Goal: Find specific page/section: Find specific page/section

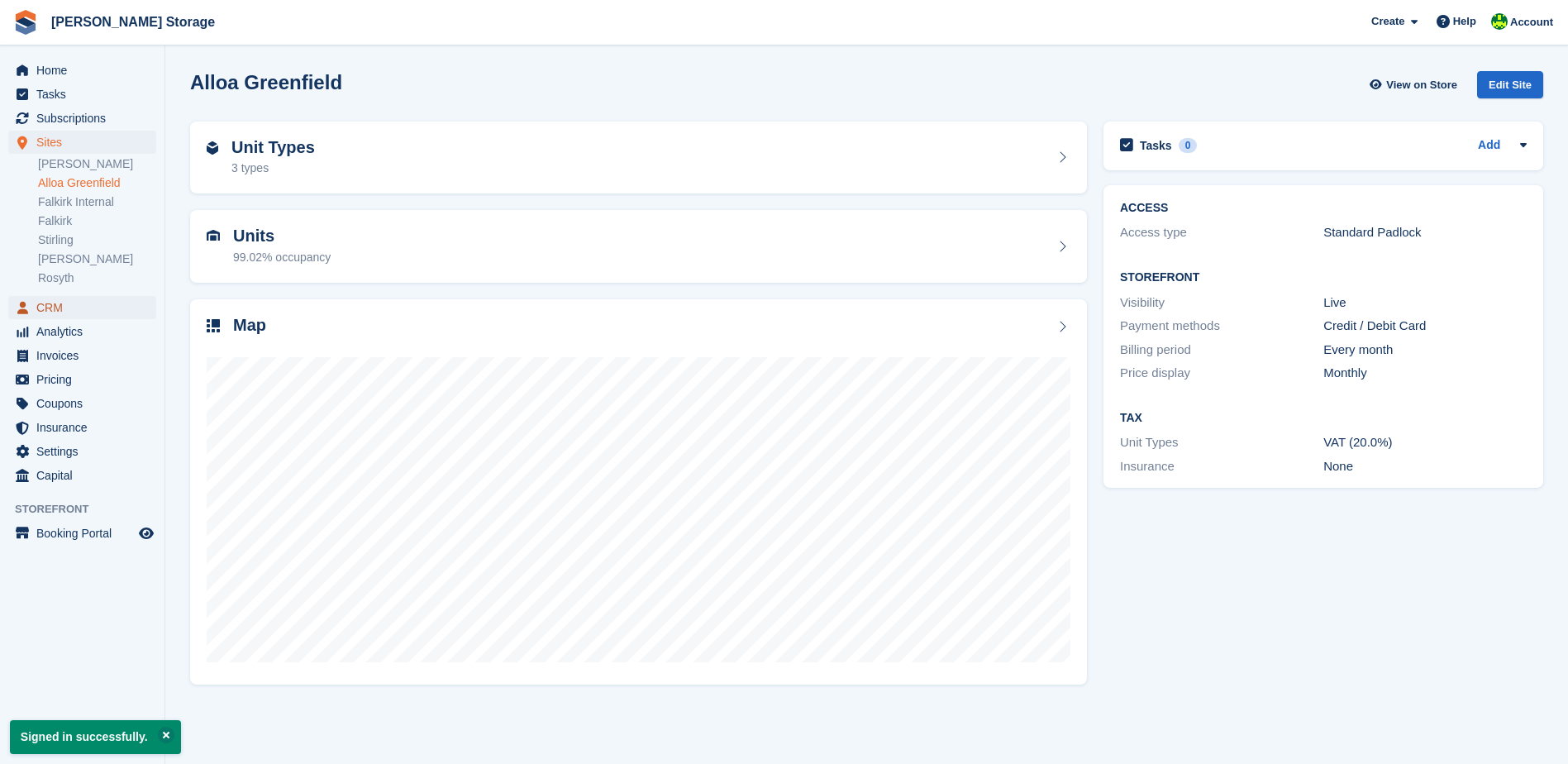
click at [47, 309] on span "CRM" at bounding box center [85, 307] width 99 height 23
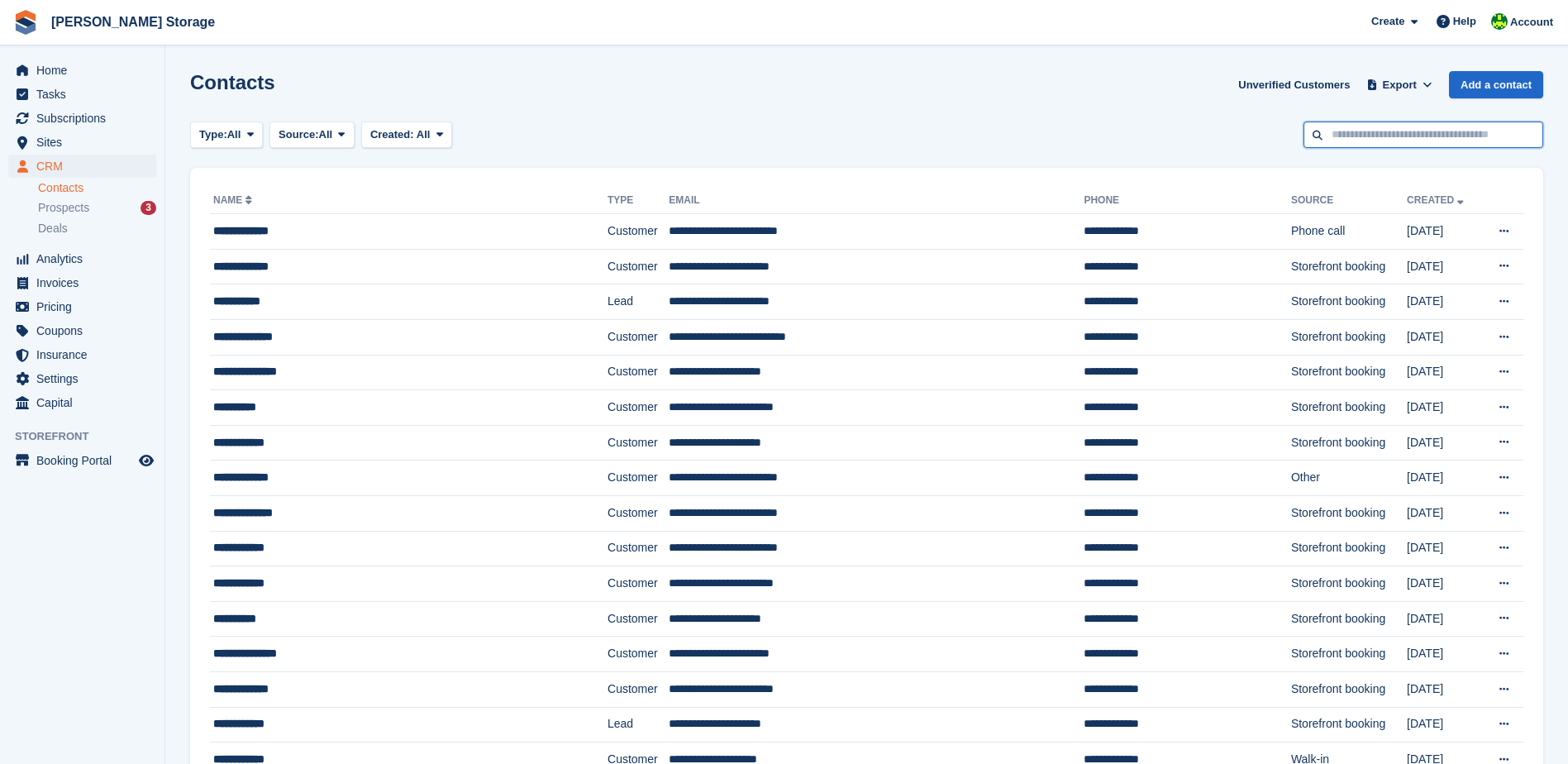
click at [1341, 139] on input "text" at bounding box center [1423, 135] width 240 height 28
type input "******"
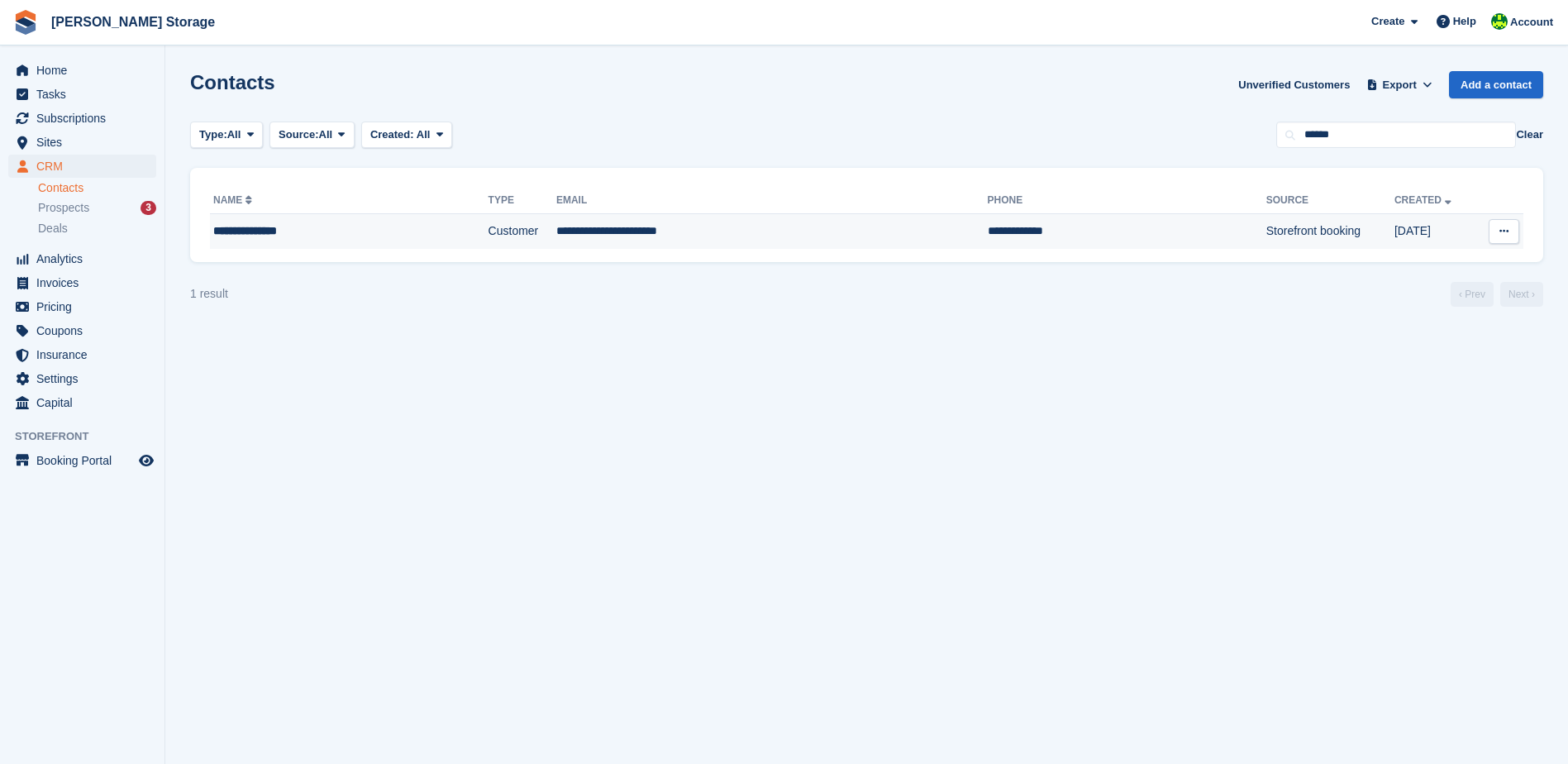
click at [707, 235] on td "**********" at bounding box center [772, 231] width 432 height 34
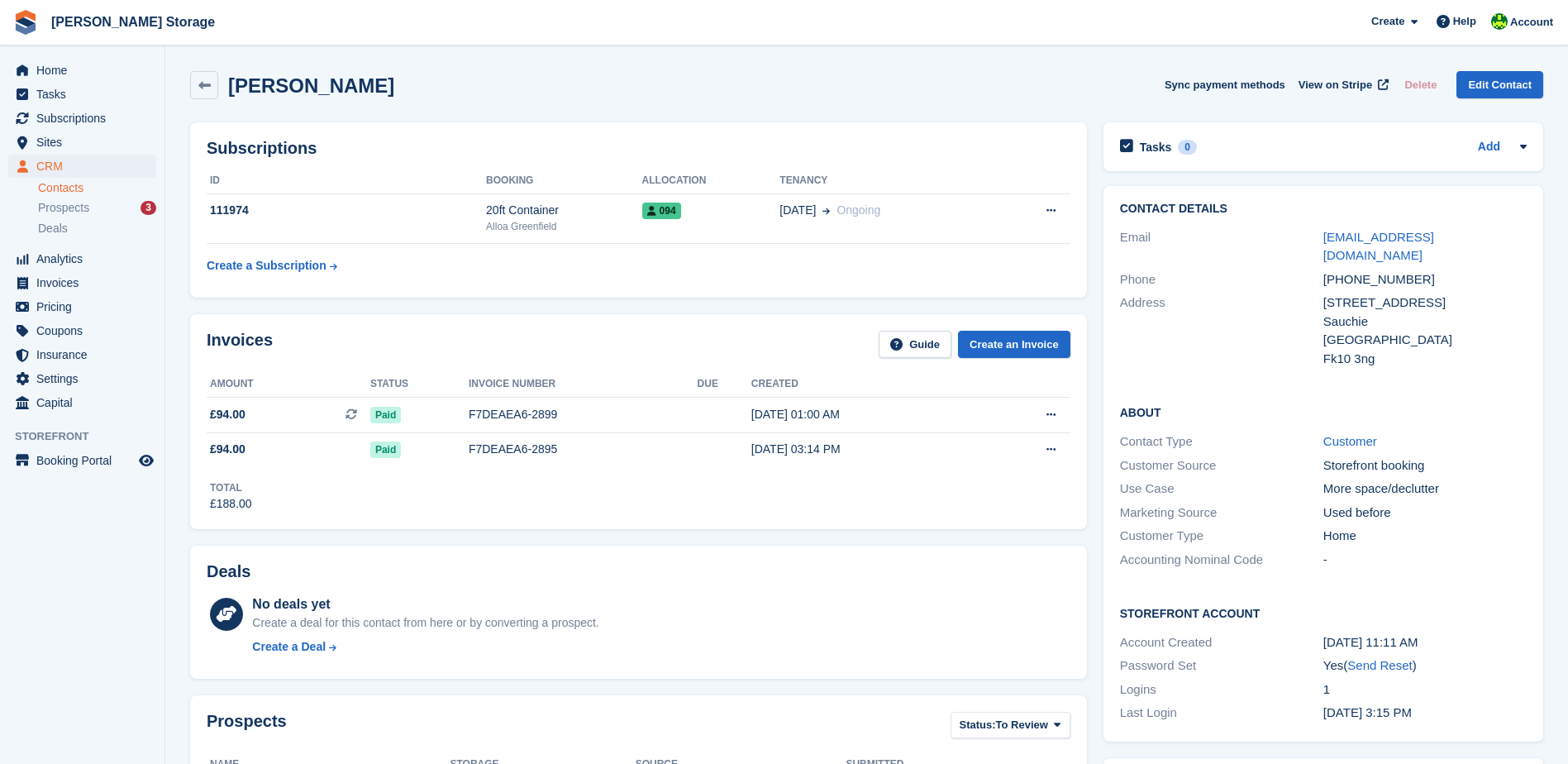
click at [714, 270] on table "ID Booking Allocation Tenancy 111974 20ft Container Alloa Greenfield 094 03 Oct…" at bounding box center [639, 225] width 864 height 114
click at [523, 289] on div "Subscriptions ID Booking Allocation Tenancy 111974 20ft Container Alloa Greenfi…" at bounding box center [639, 210] width 896 height 175
click at [453, 38] on span "Mulraney Storage Create Subscription Invoice Contact Deal Discount Page Help Ch…" at bounding box center [784, 22] width 1568 height 45
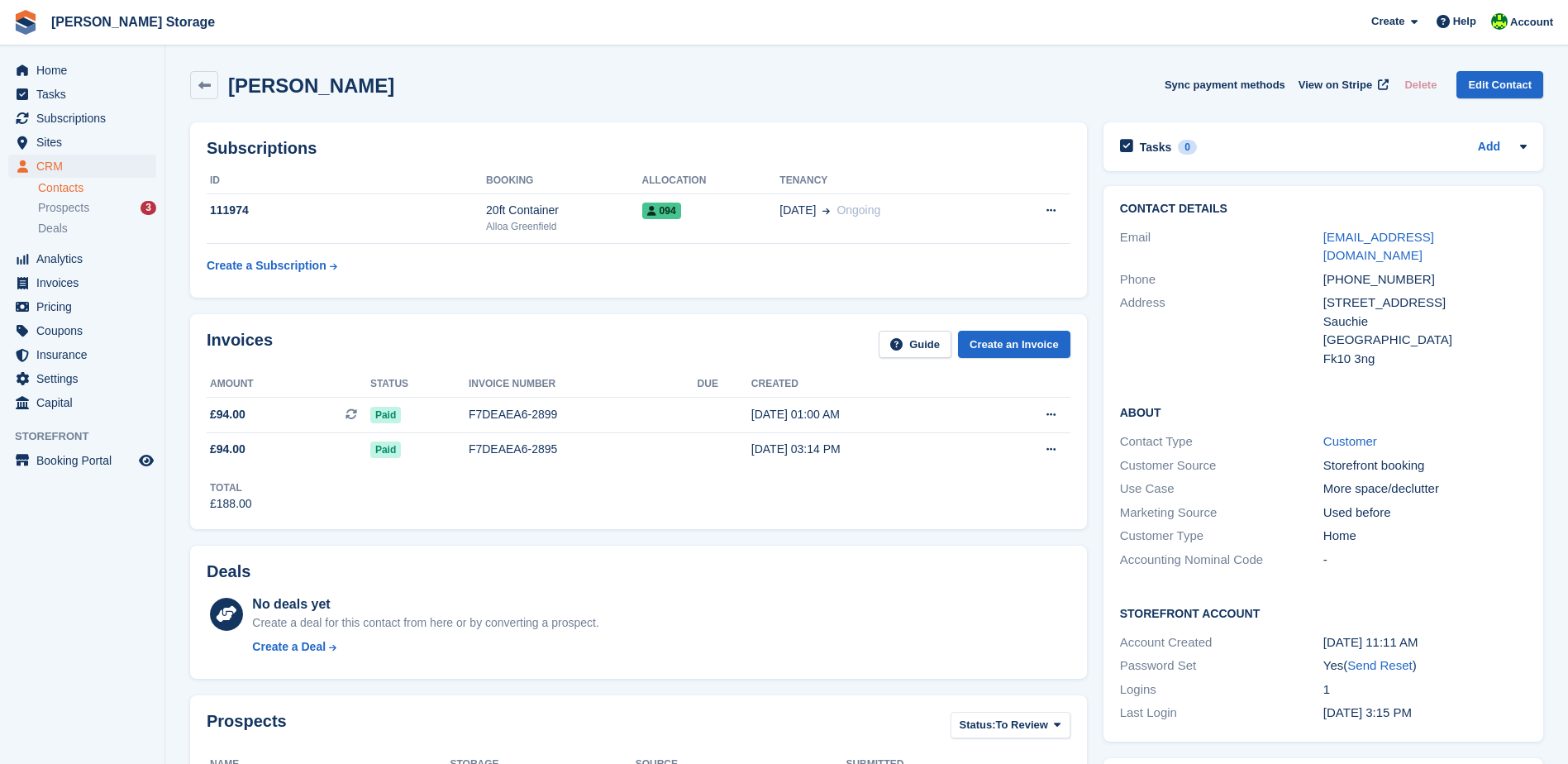
click at [613, 11] on span "Mulraney Storage Create Subscription Invoice Contact Deal Discount Page Help Ch…" at bounding box center [784, 22] width 1568 height 45
click at [50, 148] on span "Sites" at bounding box center [85, 141] width 99 height 23
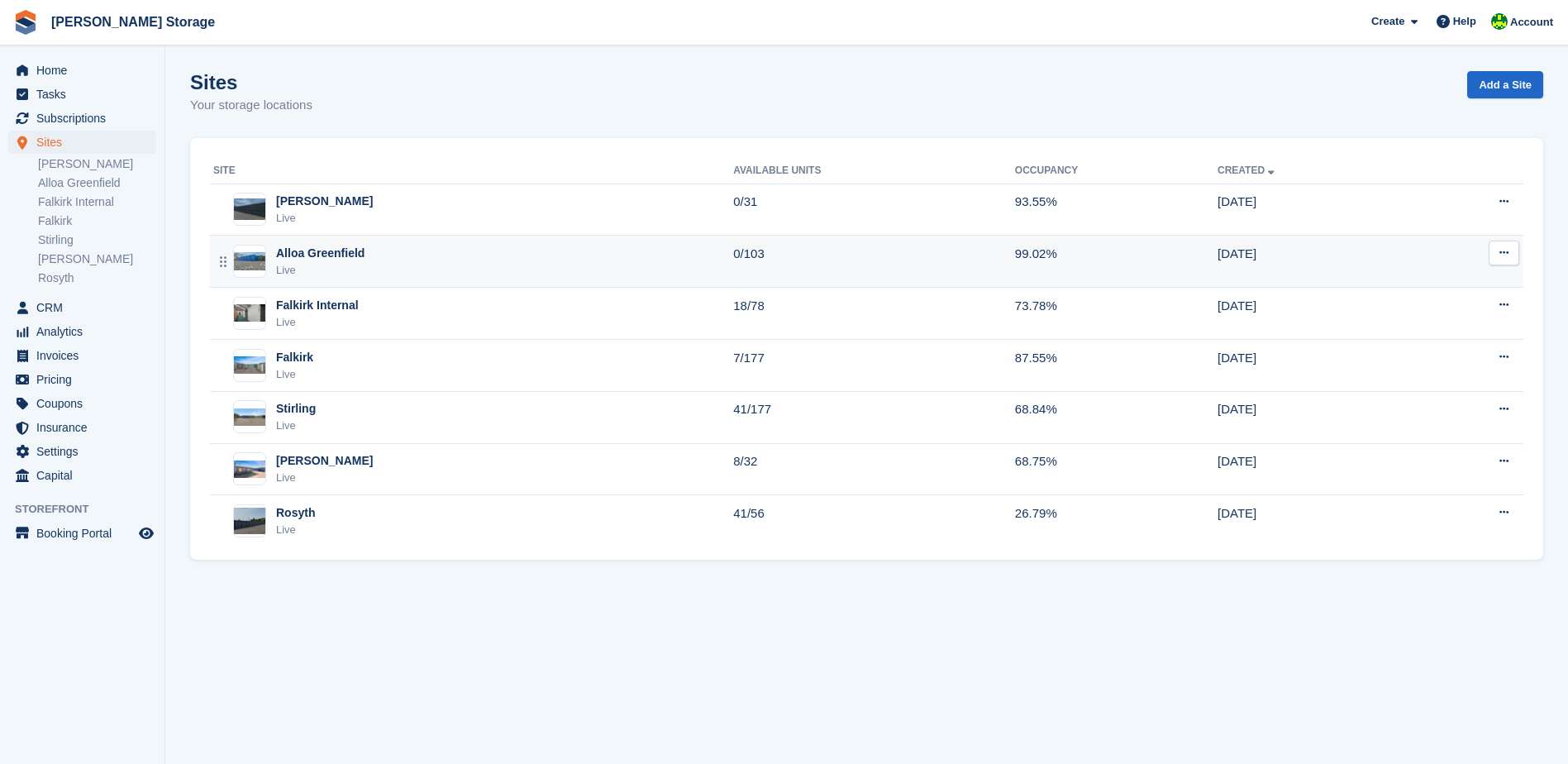
click at [437, 258] on div "Alloa Greenfield Live" at bounding box center [472, 261] width 520 height 34
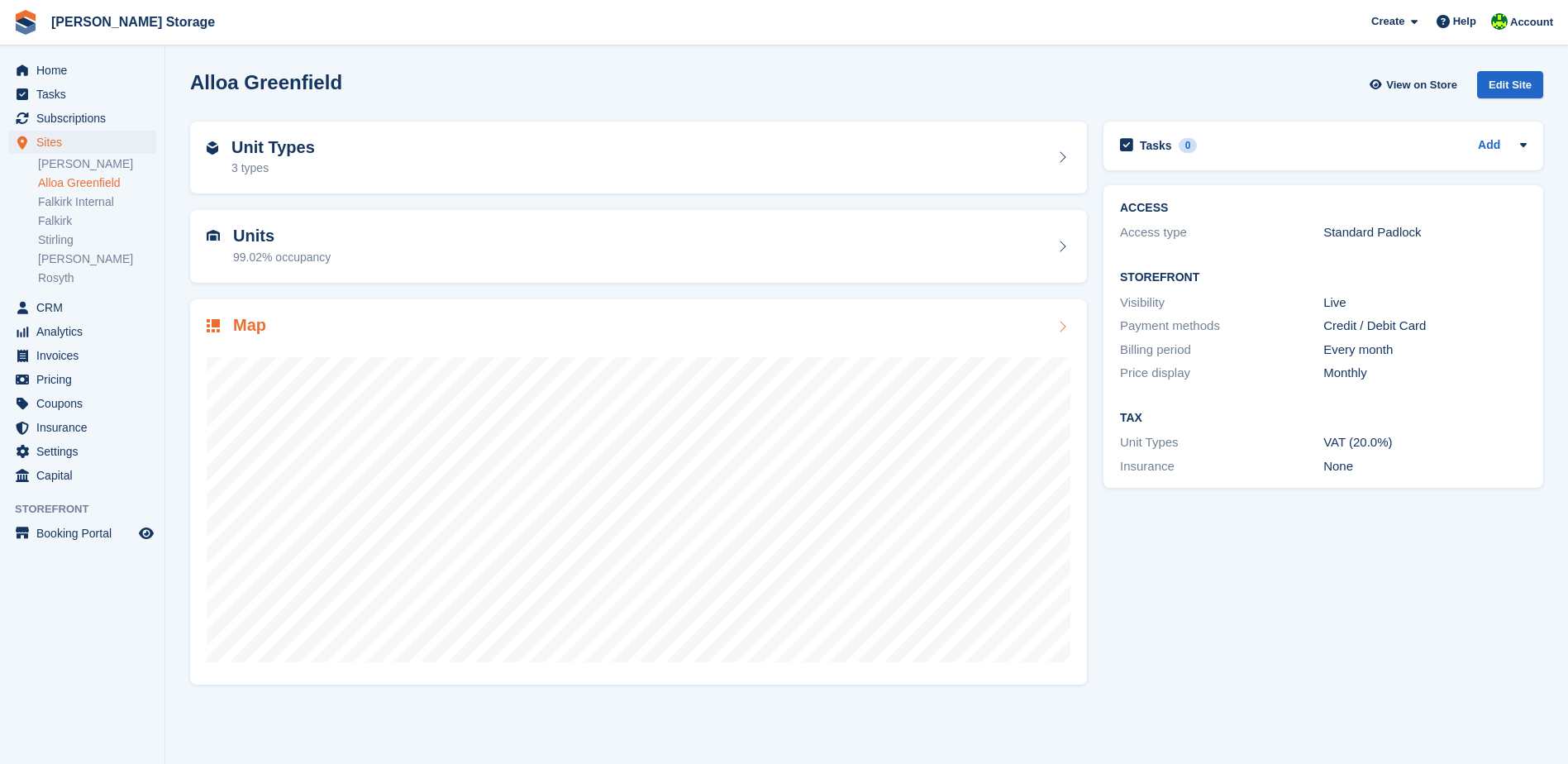
click at [447, 324] on div "Map" at bounding box center [639, 327] width 864 height 22
